Goal: Transaction & Acquisition: Purchase product/service

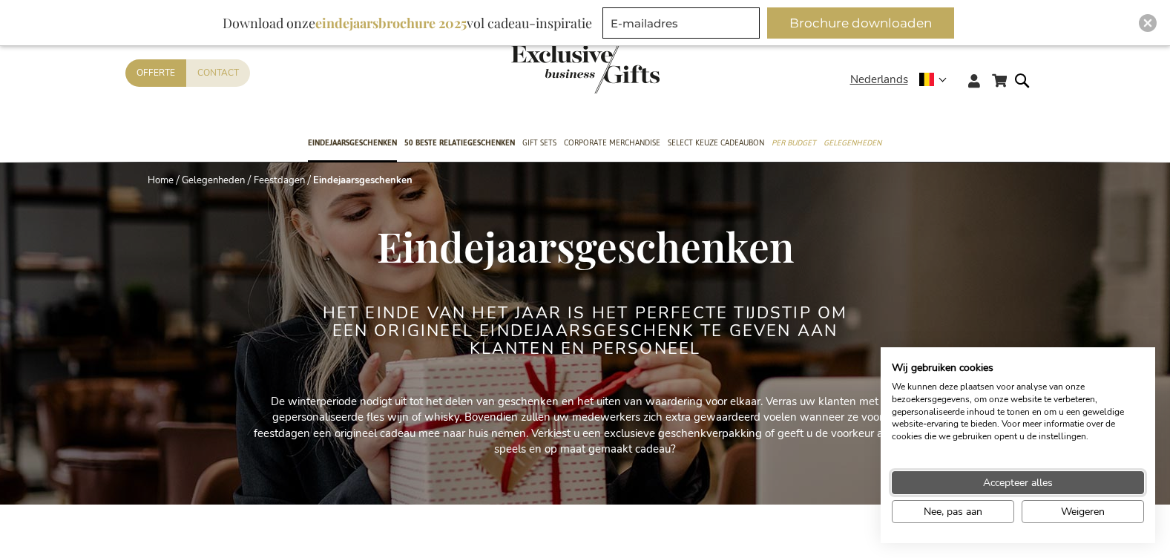
click at [1036, 481] on span "Accepteer alles" at bounding box center [1018, 483] width 70 height 16
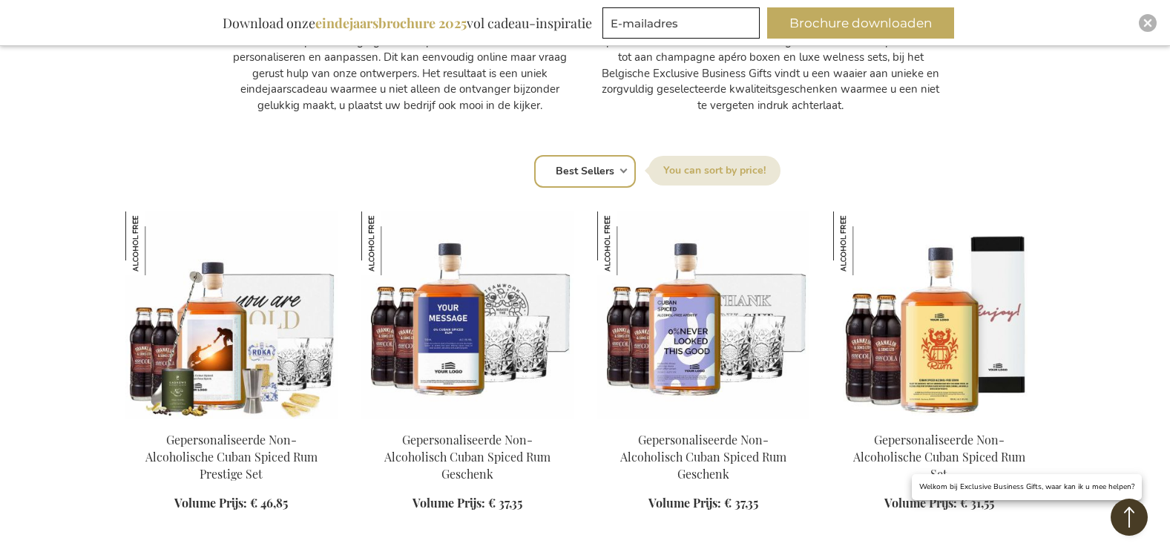
scroll to position [989, 0]
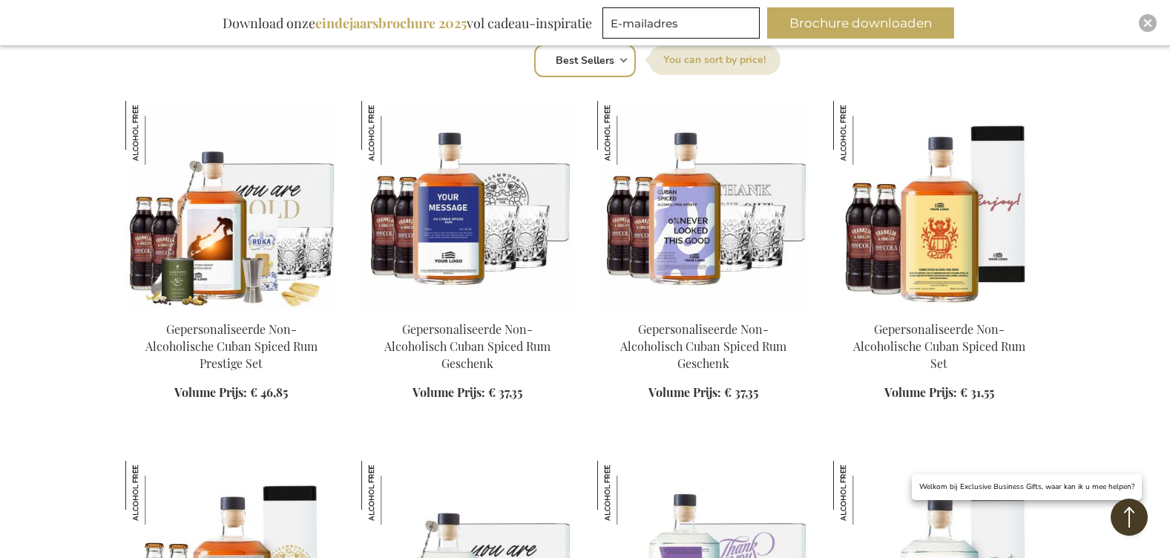
click at [623, 63] on select "Positie Best Sellers Meest bekeken Nieuw Biggest Saving Price: low to high Pric…" at bounding box center [585, 61] width 102 height 33
select select "price_asc"
click at [534, 45] on select "Positie Best Sellers Meest bekeken Nieuw Biggest Saving Price: low to high Pric…" at bounding box center [585, 61] width 102 height 33
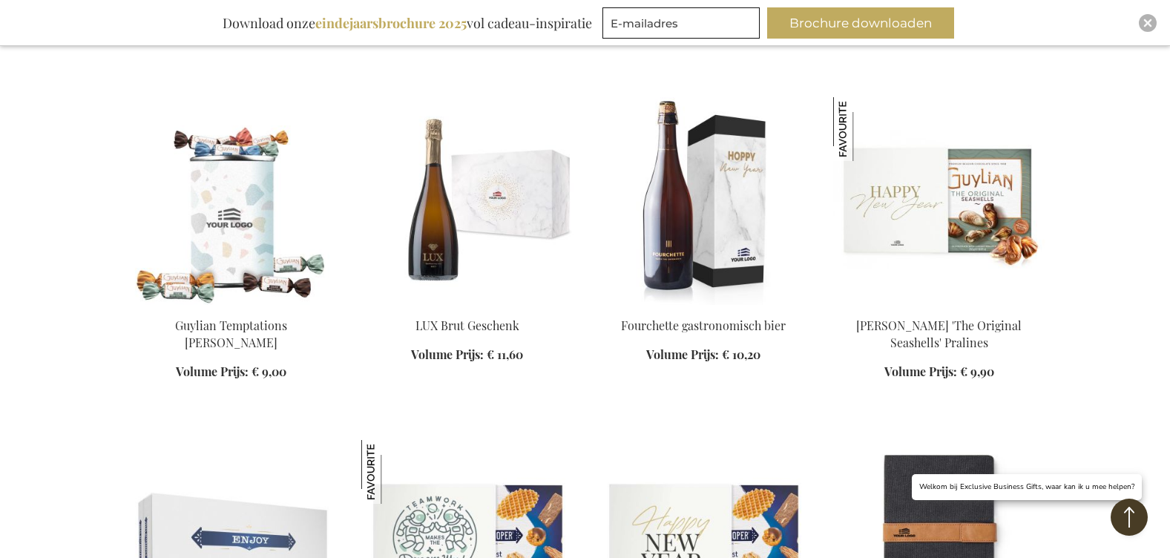
scroll to position [1385, 0]
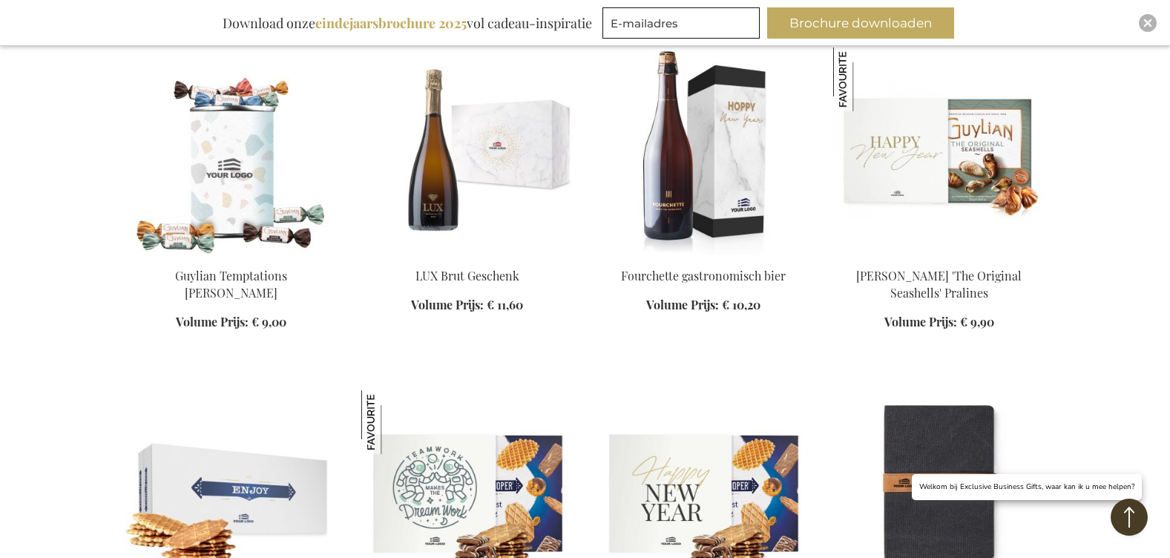
click at [206, 177] on img at bounding box center [231, 151] width 212 height 208
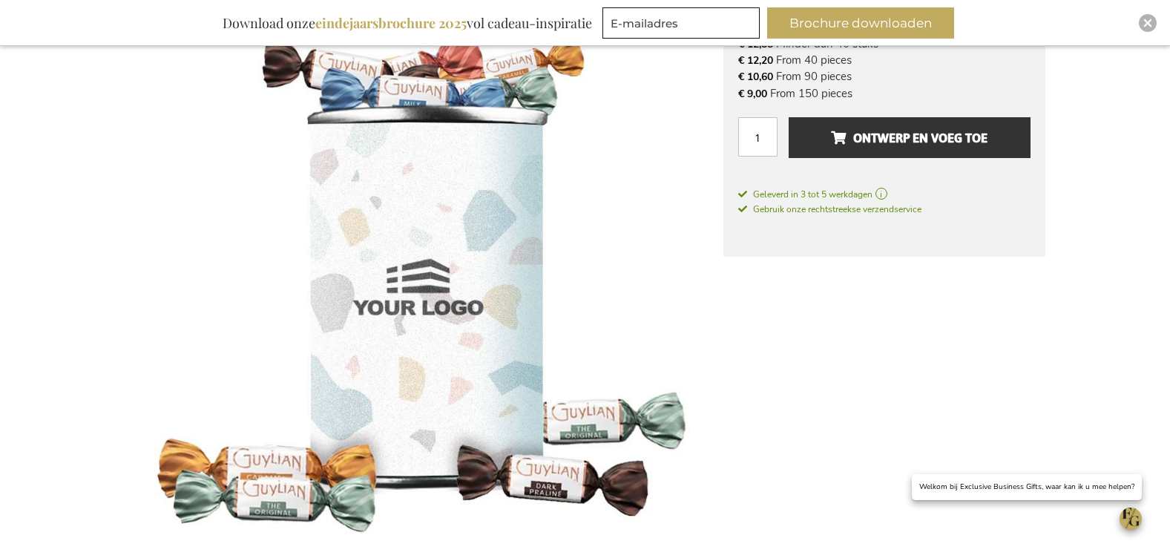
scroll to position [297, 0]
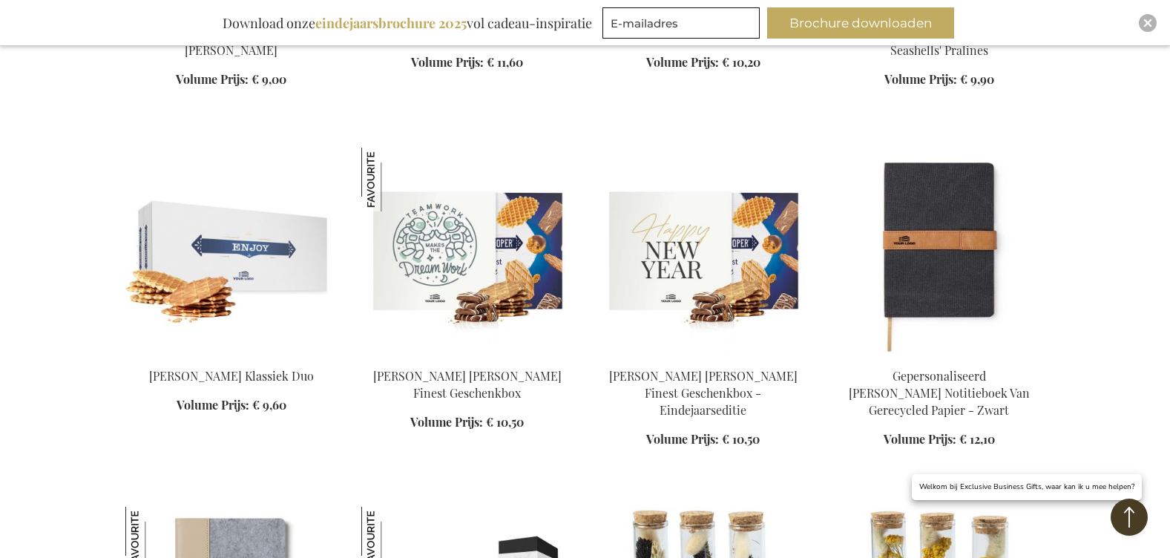
scroll to position [1631, 0]
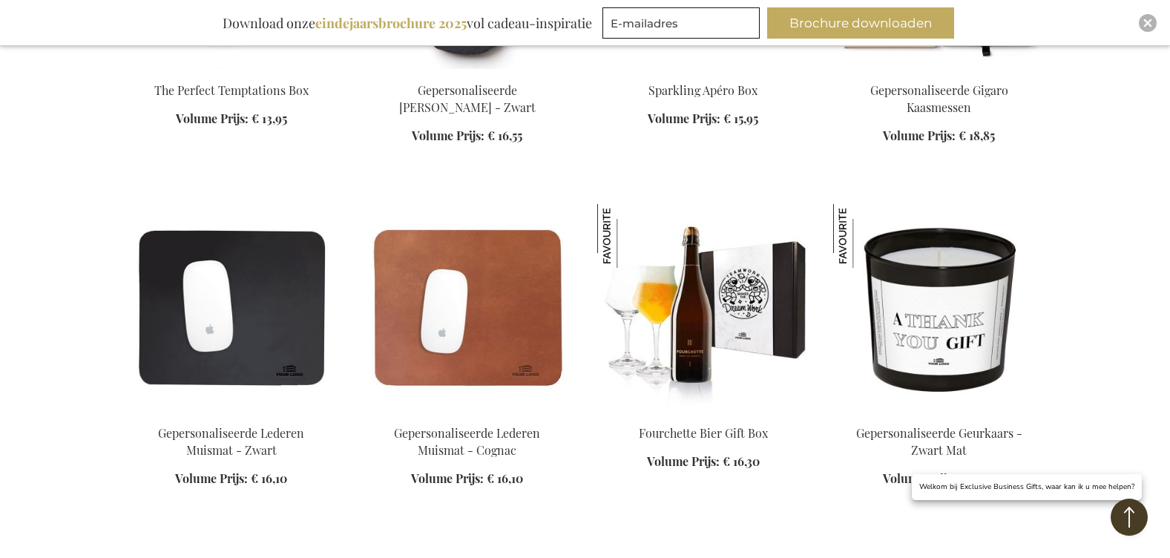
scroll to position [2718, 0]
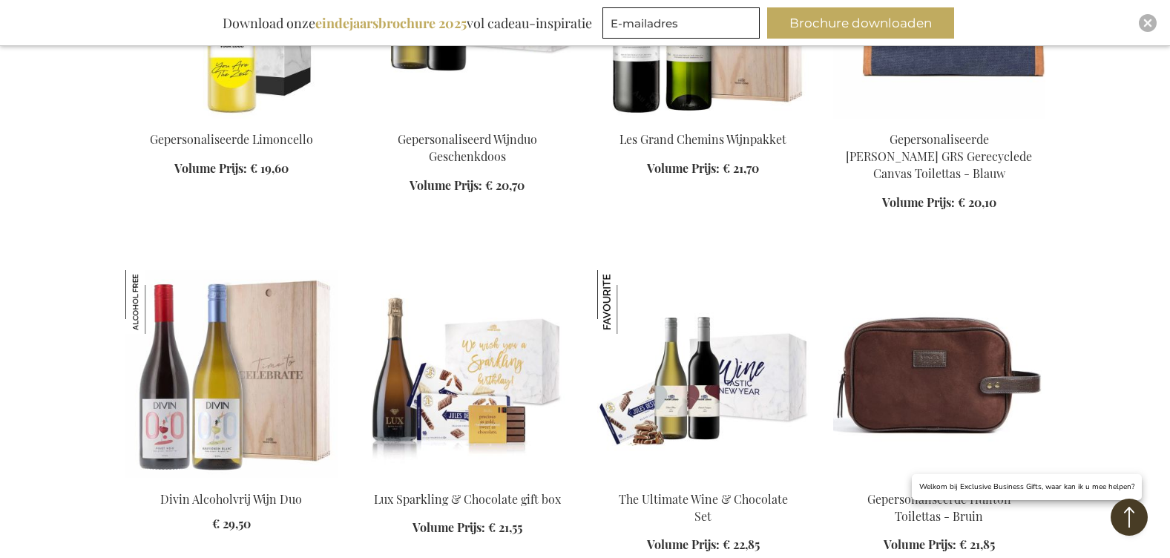
scroll to position [4005, 0]
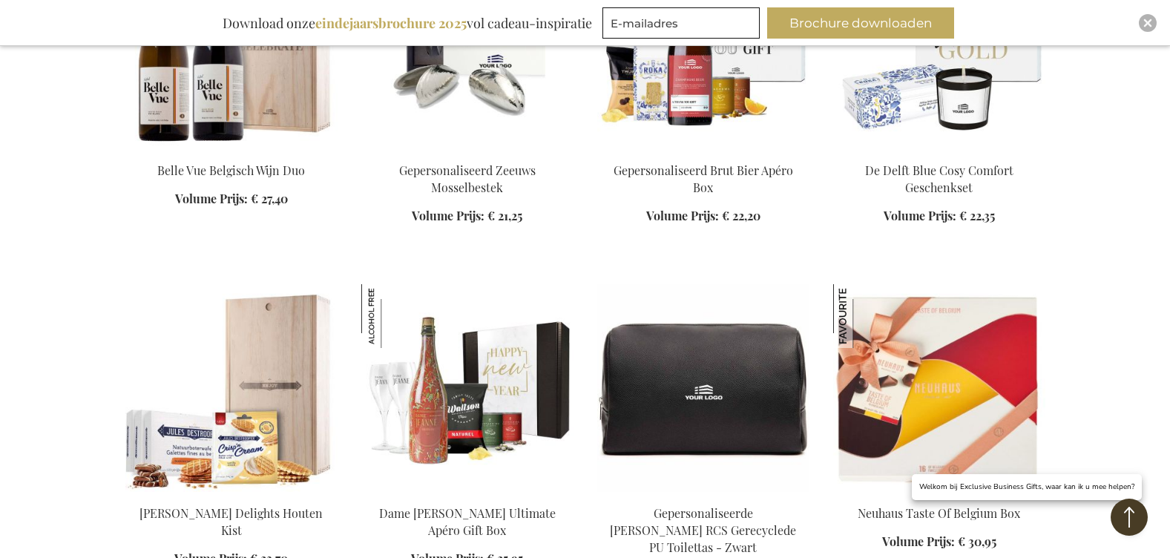
scroll to position [4697, 0]
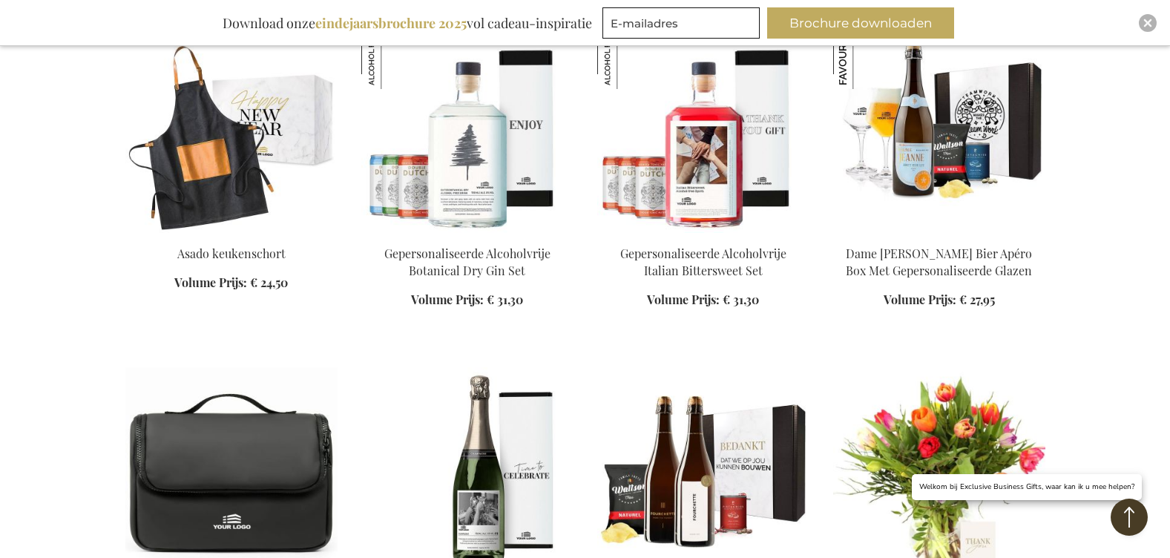
scroll to position [6082, 0]
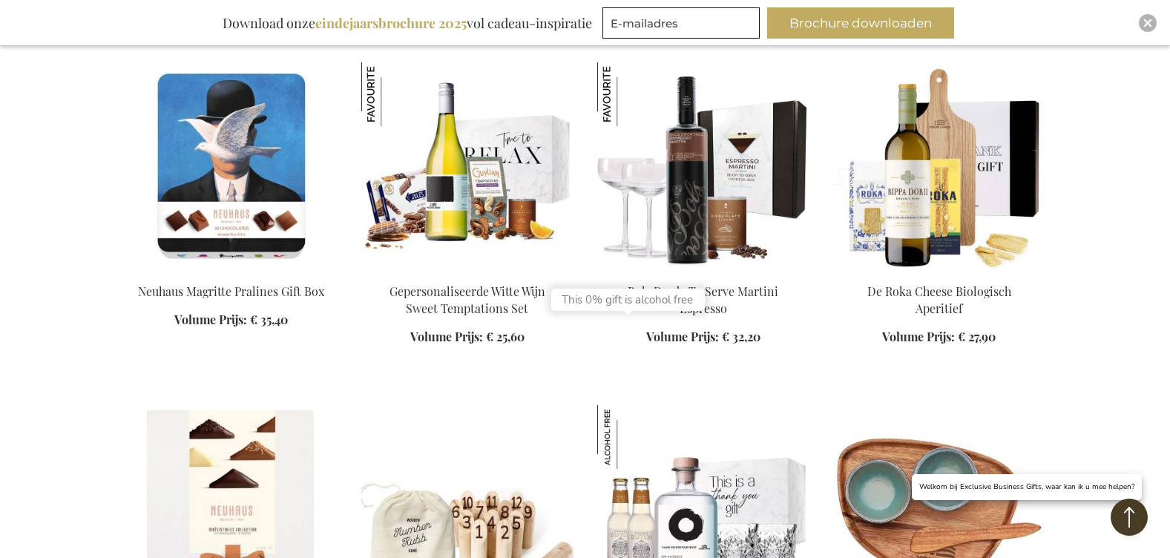
scroll to position [7071, 0]
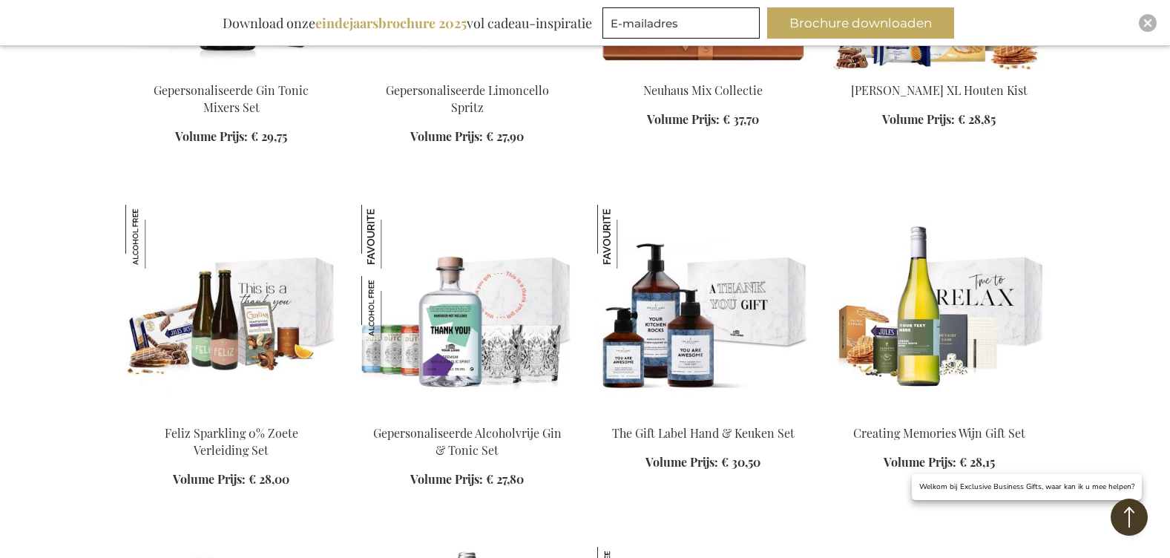
scroll to position [7862, 0]
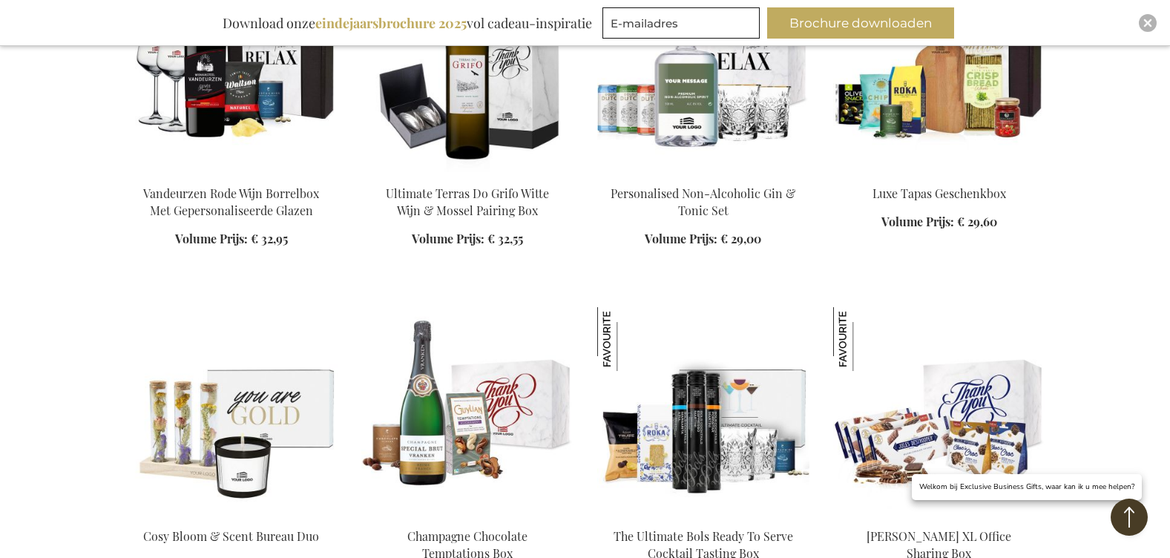
scroll to position [8456, 0]
